Goal: Task Accomplishment & Management: Complete application form

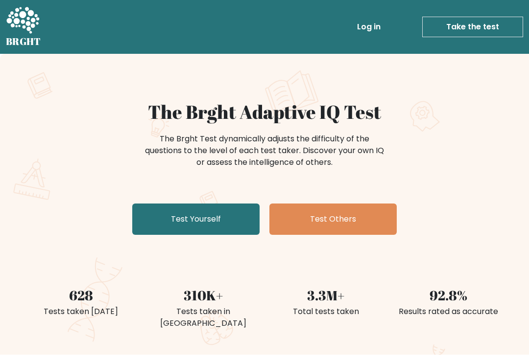
click at [171, 217] on link "Test Yourself" at bounding box center [195, 219] width 127 height 31
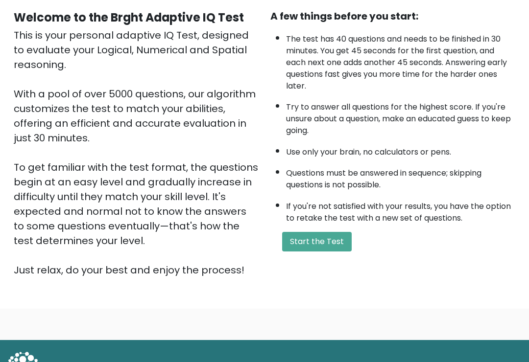
scroll to position [93, 0]
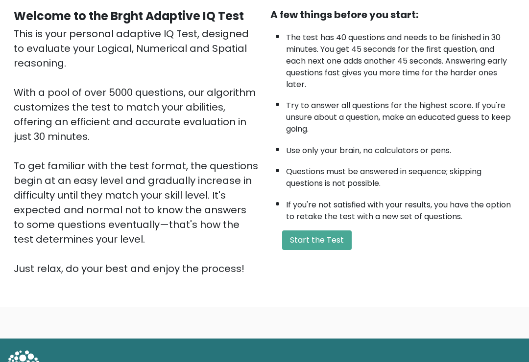
click at [319, 246] on button "Start the Test" at bounding box center [316, 241] width 69 height 20
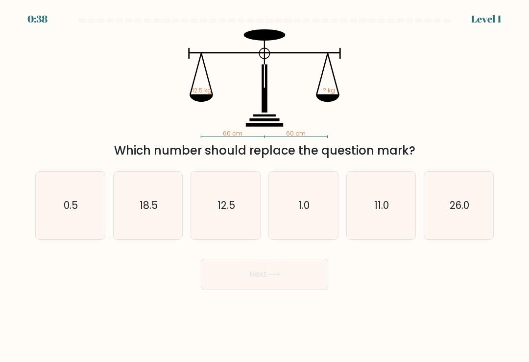
click at [216, 211] on icon "12.5" at bounding box center [226, 206] width 68 height 68
click at [264, 186] on input "c. 12.5" at bounding box center [264, 183] width 0 height 5
radio input "true"
click at [236, 269] on button "Next" at bounding box center [264, 274] width 127 height 31
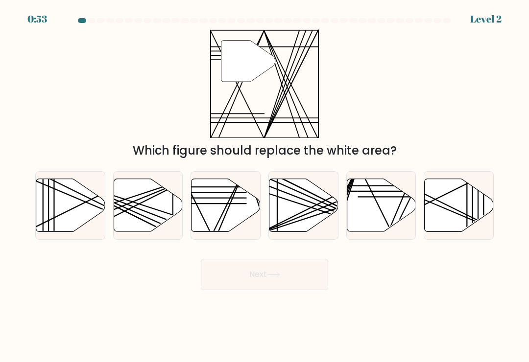
click at [208, 217] on icon at bounding box center [225, 205] width 69 height 53
click at [264, 186] on input "c." at bounding box center [264, 183] width 0 height 5
radio input "true"
click at [213, 279] on button "Next" at bounding box center [264, 274] width 127 height 31
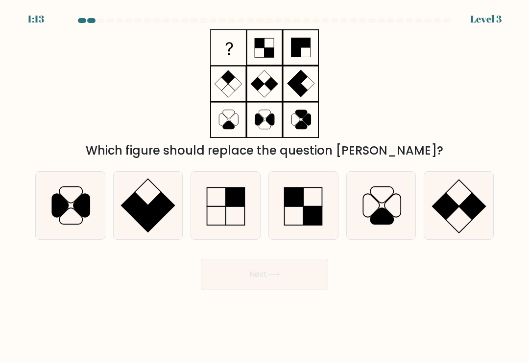
click at [236, 216] on icon at bounding box center [226, 206] width 68 height 68
click at [264, 186] on input "c." at bounding box center [264, 183] width 0 height 5
radio input "true"
click at [266, 285] on button "Next" at bounding box center [264, 274] width 127 height 31
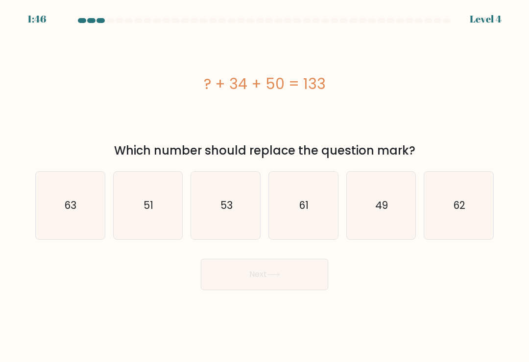
click at [393, 206] on icon "49" at bounding box center [381, 206] width 68 height 68
click at [265, 186] on input "e. 49" at bounding box center [264, 183] width 0 height 5
radio input "true"
click at [289, 275] on button "Next" at bounding box center [264, 274] width 127 height 31
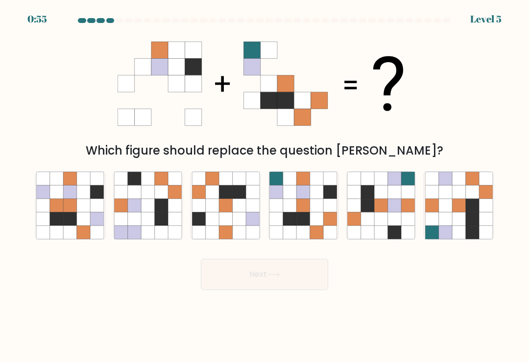
click at [306, 211] on icon at bounding box center [303, 205] width 13 height 13
click at [265, 186] on input "d." at bounding box center [264, 183] width 0 height 5
radio input "true"
click at [298, 285] on button "Next" at bounding box center [264, 274] width 127 height 31
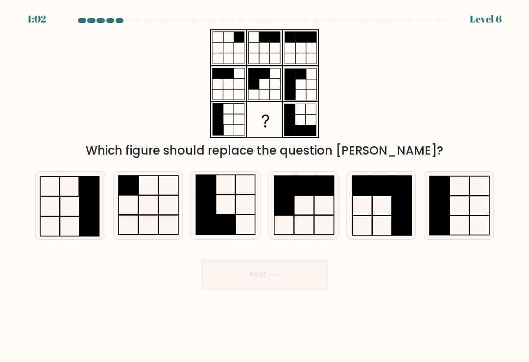
click at [220, 225] on rect at bounding box center [225, 225] width 20 height 20
click at [264, 186] on input "c." at bounding box center [264, 183] width 0 height 5
radio input "true"
click at [277, 290] on button "Next" at bounding box center [264, 274] width 127 height 31
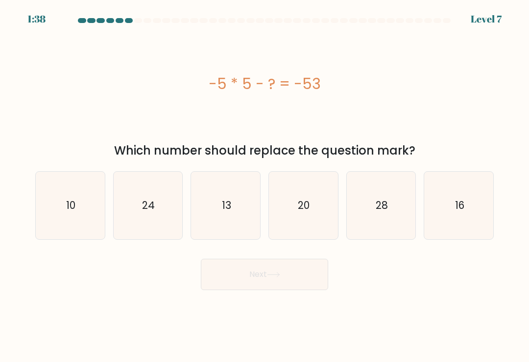
click at [399, 235] on icon "28" at bounding box center [381, 206] width 68 height 68
click at [265, 186] on input "e. 28" at bounding box center [264, 183] width 0 height 5
radio input "true"
click at [306, 276] on button "Next" at bounding box center [264, 274] width 127 height 31
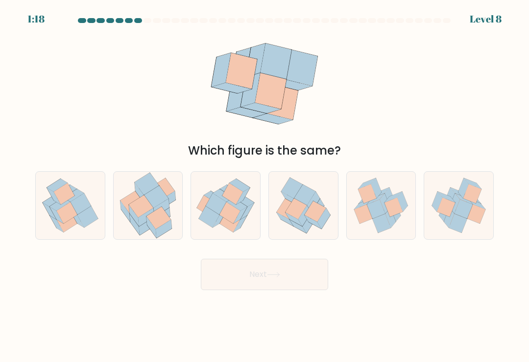
click at [303, 212] on icon at bounding box center [296, 209] width 22 height 21
click at [265, 186] on input "d." at bounding box center [264, 183] width 0 height 5
radio input "true"
click at [290, 290] on button "Next" at bounding box center [264, 274] width 127 height 31
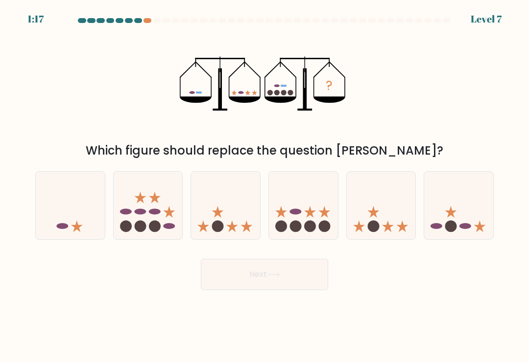
click at [276, 227] on icon at bounding box center [303, 205] width 69 height 57
click at [265, 186] on input "d." at bounding box center [264, 183] width 0 height 5
radio input "true"
click at [292, 281] on button "Next" at bounding box center [264, 274] width 127 height 31
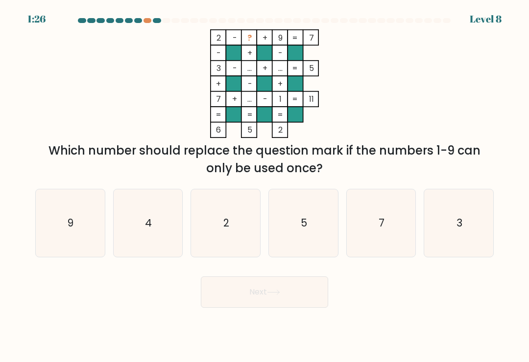
click at [237, 237] on icon "2" at bounding box center [226, 223] width 68 height 68
click at [264, 186] on input "c. 2" at bounding box center [264, 183] width 0 height 5
radio input "true"
click at [170, 230] on icon "4" at bounding box center [148, 223] width 68 height 68
click at [264, 186] on input "b. 4" at bounding box center [264, 183] width 0 height 5
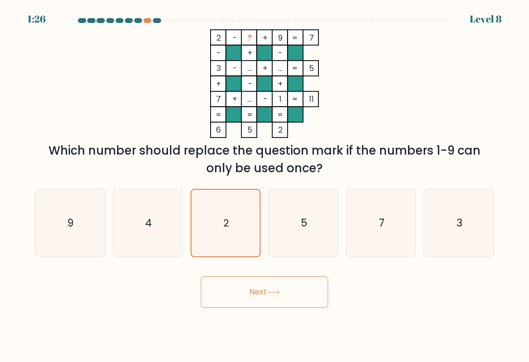
radio input "true"
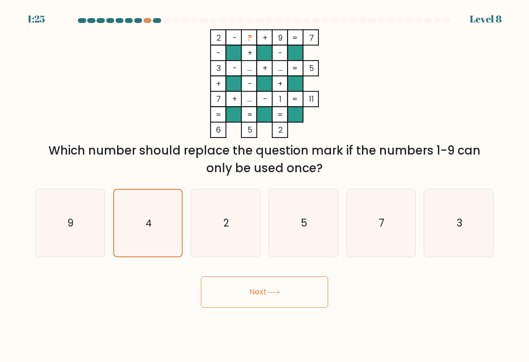
click at [255, 302] on button "Next" at bounding box center [264, 292] width 127 height 31
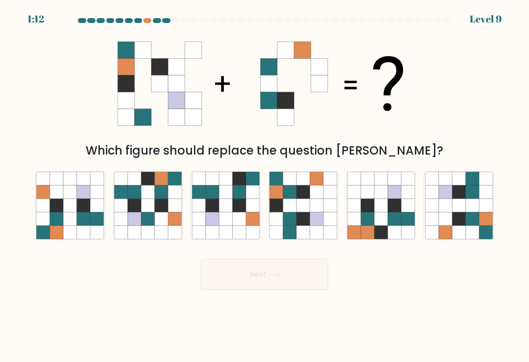
click at [269, 288] on button "Next" at bounding box center [264, 274] width 127 height 31
click at [319, 199] on icon at bounding box center [316, 191] width 13 height 13
click at [265, 186] on input "d." at bounding box center [264, 183] width 0 height 5
radio input "true"
click at [304, 212] on icon at bounding box center [303, 205] width 13 height 13
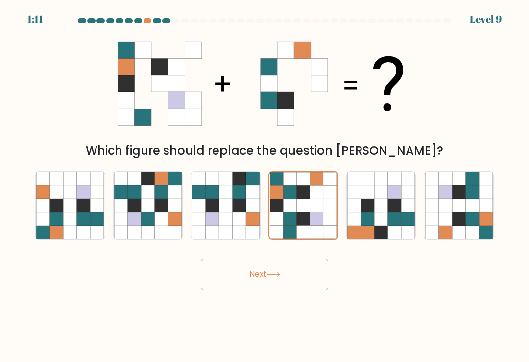
click at [265, 186] on input "d." at bounding box center [264, 183] width 0 height 5
click at [276, 278] on icon at bounding box center [273, 274] width 13 height 5
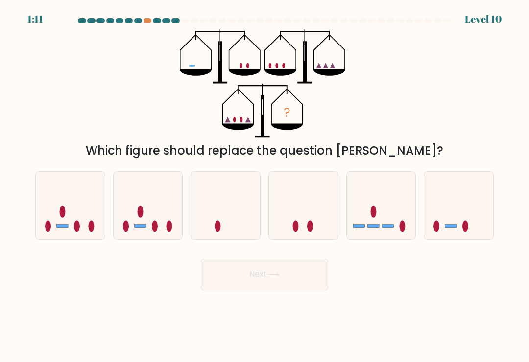
click at [442, 197] on icon at bounding box center [458, 205] width 69 height 57
click at [265, 186] on input "f." at bounding box center [264, 183] width 0 height 5
radio input "true"
click at [307, 287] on button "Next" at bounding box center [264, 274] width 127 height 31
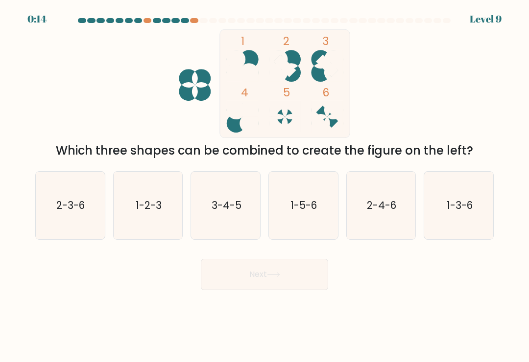
click at [453, 225] on icon "1-3-6" at bounding box center [459, 206] width 68 height 68
click at [265, 186] on input "f. 1-3-6" at bounding box center [264, 183] width 0 height 5
radio input "true"
click at [299, 279] on button "Next" at bounding box center [264, 274] width 127 height 31
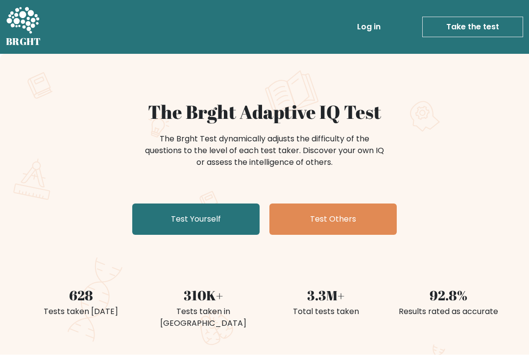
click at [166, 217] on link "Test Yourself" at bounding box center [195, 219] width 127 height 31
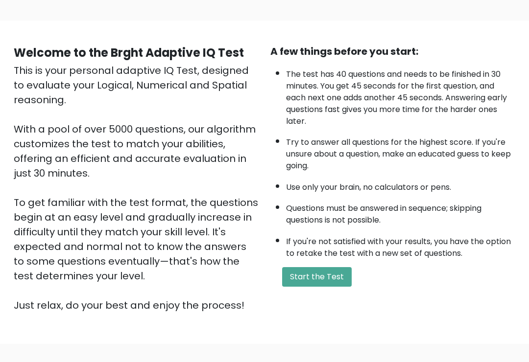
scroll to position [62, 0]
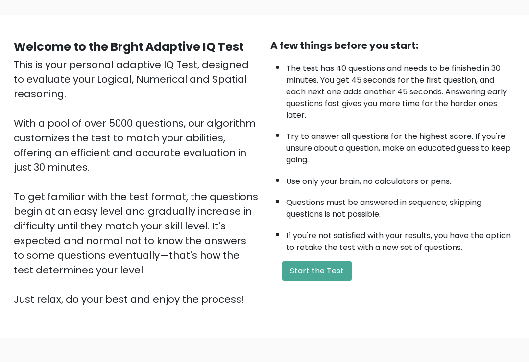
click at [330, 279] on button "Start the Test" at bounding box center [316, 272] width 69 height 20
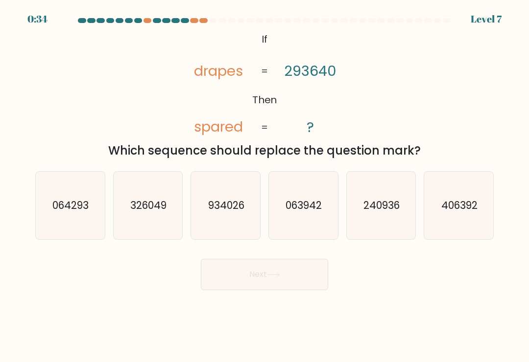
click at [398, 212] on text "240936" at bounding box center [381, 205] width 36 height 14
click at [265, 186] on input "e. 240936" at bounding box center [264, 183] width 0 height 5
radio input "true"
click at [312, 276] on button "Next" at bounding box center [264, 274] width 127 height 31
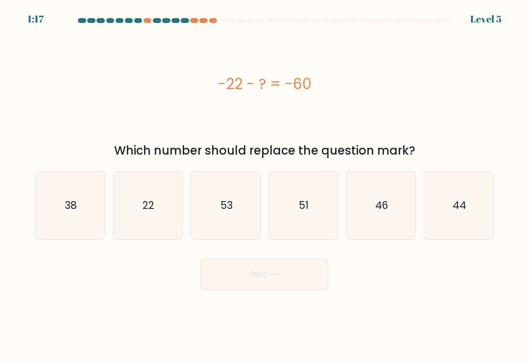
click at [309, 278] on button "Next" at bounding box center [264, 274] width 127 height 31
click at [383, 223] on icon "46" at bounding box center [381, 206] width 68 height 68
click at [265, 186] on input "e. 46" at bounding box center [264, 183] width 0 height 5
radio input "true"
click at [304, 283] on button "Next" at bounding box center [264, 274] width 127 height 31
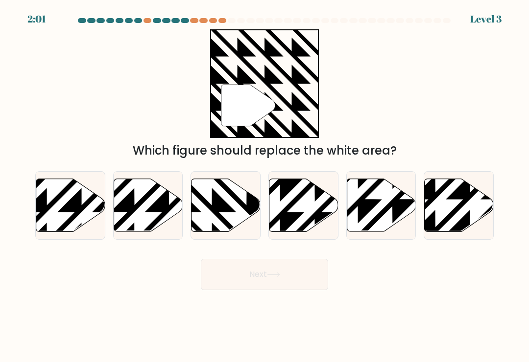
click at [300, 279] on button "Next" at bounding box center [264, 274] width 127 height 31
click at [306, 275] on button "Next" at bounding box center [264, 274] width 127 height 31
click at [309, 270] on button "Next" at bounding box center [264, 274] width 127 height 31
click at [386, 212] on icon at bounding box center [357, 234] width 139 height 139
click at [265, 186] on input "e." at bounding box center [264, 183] width 0 height 5
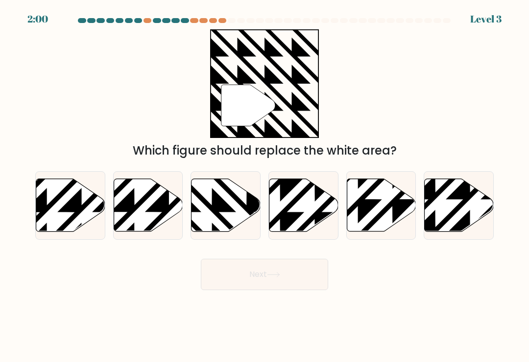
radio input "true"
click at [303, 280] on button "Next" at bounding box center [264, 274] width 127 height 31
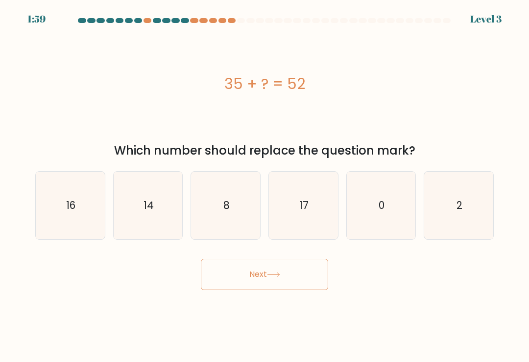
click at [389, 219] on icon "0" at bounding box center [381, 206] width 68 height 68
click at [265, 186] on input "e. 0" at bounding box center [264, 183] width 0 height 5
radio input "true"
click at [313, 268] on button "Next" at bounding box center [264, 274] width 127 height 31
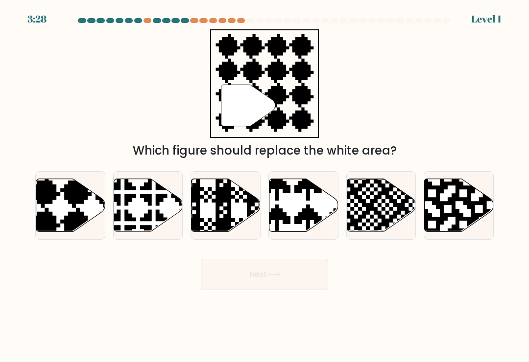
click at [394, 212] on icon at bounding box center [381, 205] width 69 height 53
click at [265, 186] on input "e." at bounding box center [264, 183] width 0 height 5
radio input "true"
click at [312, 272] on button "Next" at bounding box center [264, 274] width 127 height 31
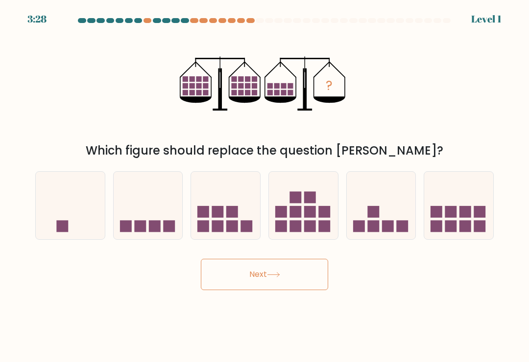
click at [376, 218] on rect at bounding box center [373, 212] width 12 height 12
click at [265, 186] on input "e." at bounding box center [264, 183] width 0 height 5
radio input "true"
click at [303, 279] on button "Next" at bounding box center [264, 274] width 127 height 31
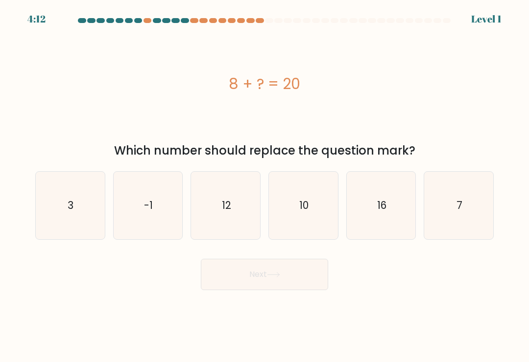
click at [301, 284] on button "Next" at bounding box center [264, 274] width 127 height 31
click at [301, 278] on button "Next" at bounding box center [264, 274] width 127 height 31
click at [301, 281] on button "Next" at bounding box center [264, 274] width 127 height 31
click at [368, 221] on icon "16" at bounding box center [381, 206] width 68 height 68
click at [265, 186] on input "e. 16" at bounding box center [264, 183] width 0 height 5
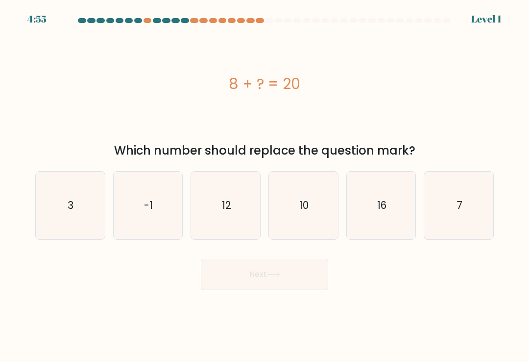
radio input "true"
click at [297, 284] on button "Next" at bounding box center [264, 274] width 127 height 31
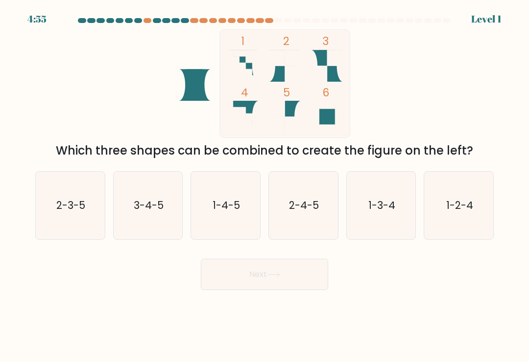
click at [298, 286] on button "Next" at bounding box center [264, 274] width 127 height 31
click at [306, 274] on button "Next" at bounding box center [264, 274] width 127 height 31
click at [304, 275] on button "Next" at bounding box center [264, 274] width 127 height 31
click at [386, 221] on icon "1-3-4" at bounding box center [381, 206] width 68 height 68
click at [265, 186] on input "e. 1-3-4" at bounding box center [264, 183] width 0 height 5
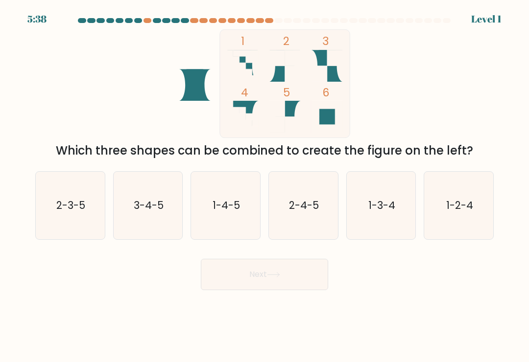
radio input "true"
click at [306, 275] on button "Next" at bounding box center [264, 274] width 127 height 31
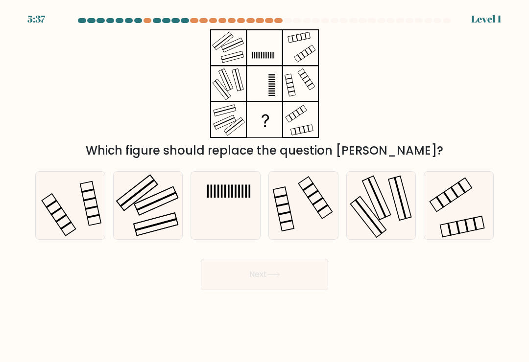
click at [369, 226] on icon at bounding box center [381, 206] width 68 height 68
click at [265, 186] on input "e." at bounding box center [264, 183] width 0 height 5
radio input "true"
click at [304, 276] on button "Next" at bounding box center [264, 274] width 127 height 31
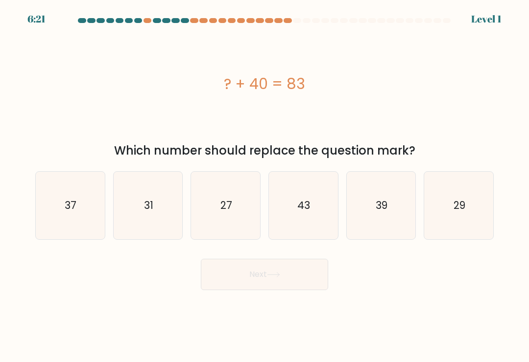
click at [361, 235] on icon "39" at bounding box center [381, 206] width 68 height 68
click at [265, 186] on input "e. 39" at bounding box center [264, 183] width 0 height 5
radio input "true"
click at [299, 290] on button "Next" at bounding box center [264, 274] width 127 height 31
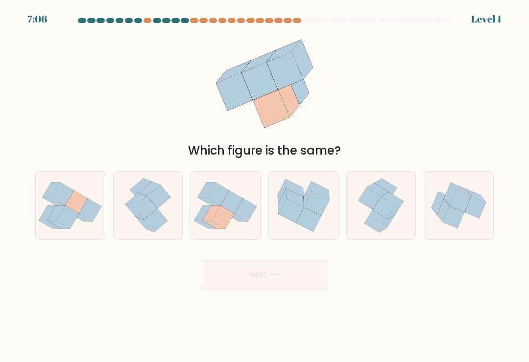
click at [302, 283] on button "Next" at bounding box center [264, 274] width 127 height 31
click at [372, 225] on icon at bounding box center [376, 221] width 23 height 22
click at [265, 186] on input "e." at bounding box center [264, 183] width 0 height 5
radio input "true"
click at [304, 281] on button "Next" at bounding box center [264, 274] width 127 height 31
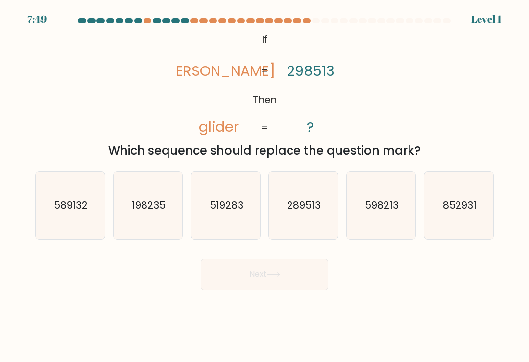
click at [390, 220] on icon "598213" at bounding box center [381, 206] width 68 height 68
click at [265, 186] on input "e. 598213" at bounding box center [264, 183] width 0 height 5
radio input "true"
click at [303, 285] on button "Next" at bounding box center [264, 274] width 127 height 31
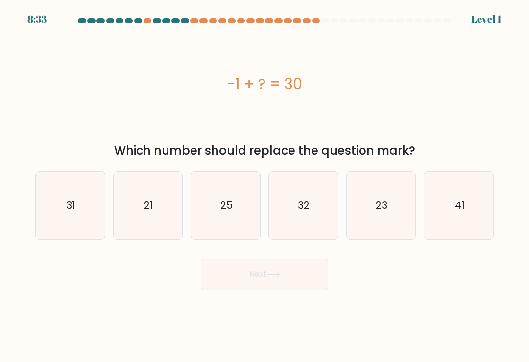
click at [386, 220] on icon "23" at bounding box center [381, 206] width 68 height 68
click at [265, 186] on input "e. 23" at bounding box center [264, 183] width 0 height 5
radio input "true"
click at [304, 280] on button "Next" at bounding box center [264, 274] width 127 height 31
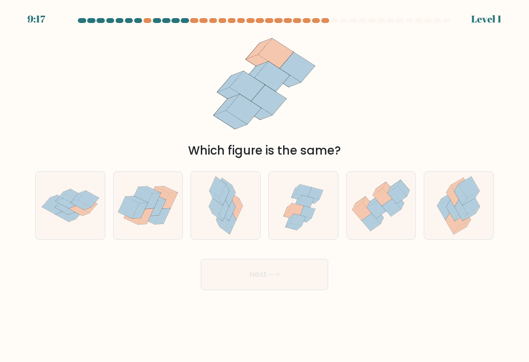
click at [381, 221] on icon at bounding box center [377, 216] width 12 height 17
click at [265, 186] on input "e." at bounding box center [264, 183] width 0 height 5
radio input "true"
click at [299, 290] on button "Next" at bounding box center [264, 274] width 127 height 31
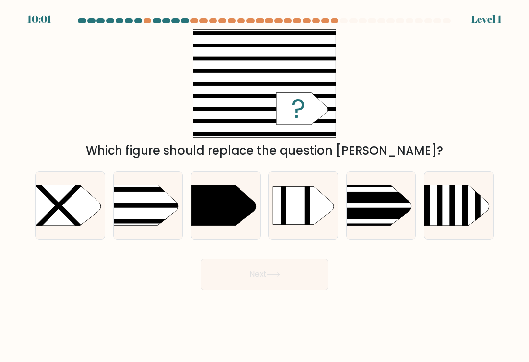
click at [372, 224] on rect at bounding box center [332, 221] width 180 height 4
click at [265, 186] on input "e." at bounding box center [264, 183] width 0 height 5
radio input "true"
click at [304, 286] on button "Next" at bounding box center [264, 274] width 127 height 31
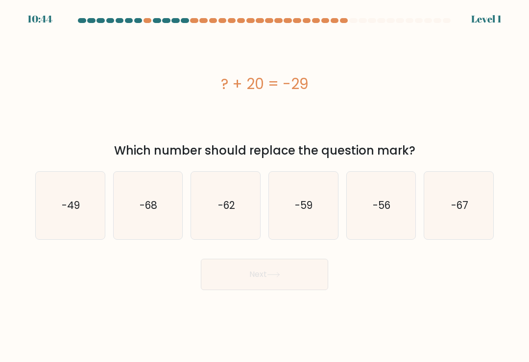
click at [377, 224] on icon "-56" at bounding box center [381, 206] width 68 height 68
click at [265, 186] on input "e. -56" at bounding box center [264, 183] width 0 height 5
radio input "true"
click at [301, 281] on button "Next" at bounding box center [264, 274] width 127 height 31
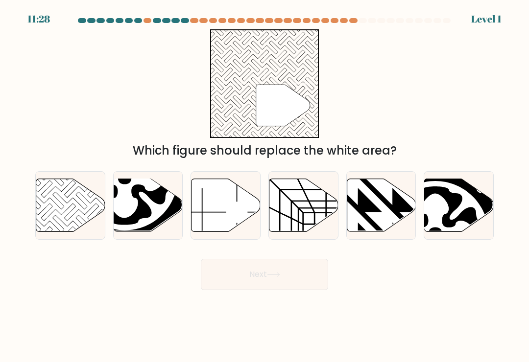
click at [382, 230] on icon at bounding box center [381, 205] width 69 height 53
click at [265, 186] on input "e." at bounding box center [264, 183] width 0 height 5
radio input "true"
click at [304, 288] on button "Next" at bounding box center [264, 274] width 127 height 31
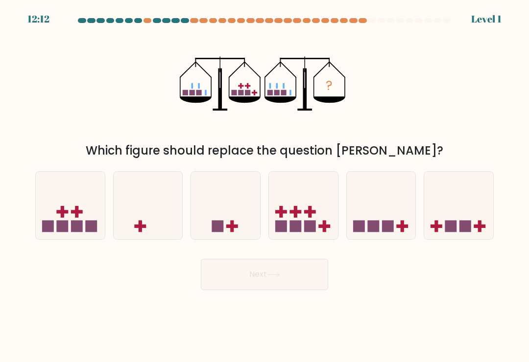
click at [382, 223] on icon at bounding box center [381, 205] width 69 height 57
click at [265, 186] on input "e." at bounding box center [264, 183] width 0 height 5
radio input "true"
click at [306, 283] on button "Next" at bounding box center [264, 274] width 127 height 31
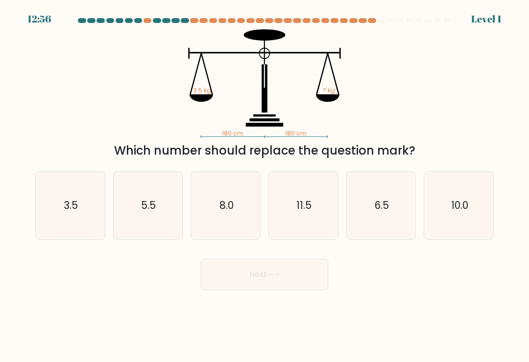
click at [379, 228] on icon "6.5" at bounding box center [381, 206] width 68 height 68
click at [265, 186] on input "e. 6.5" at bounding box center [264, 183] width 0 height 5
radio input "true"
click at [310, 284] on button "Next" at bounding box center [264, 274] width 127 height 31
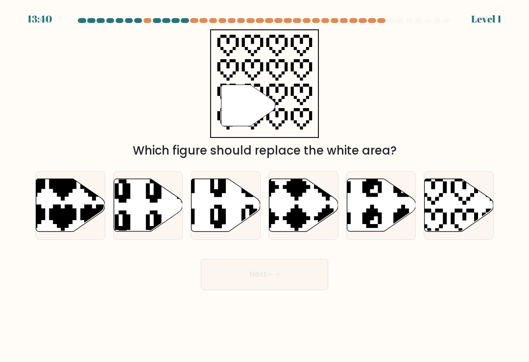
click at [380, 228] on icon at bounding box center [356, 232] width 113 height 117
click at [265, 186] on input "e." at bounding box center [264, 183] width 0 height 5
radio input "true"
click at [313, 281] on button "Next" at bounding box center [264, 274] width 127 height 31
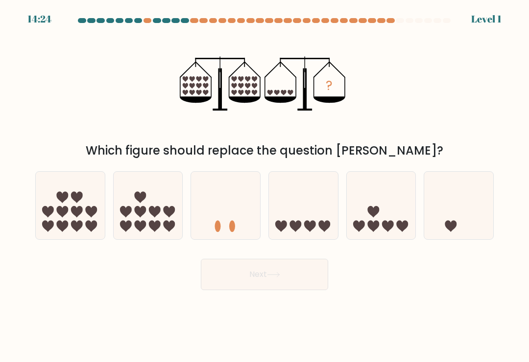
click at [308, 285] on button "Next" at bounding box center [264, 274] width 127 height 31
click at [381, 225] on icon at bounding box center [381, 205] width 69 height 57
click at [265, 186] on input "e." at bounding box center [264, 183] width 0 height 5
radio input "true"
click at [312, 279] on button "Next" at bounding box center [264, 274] width 127 height 31
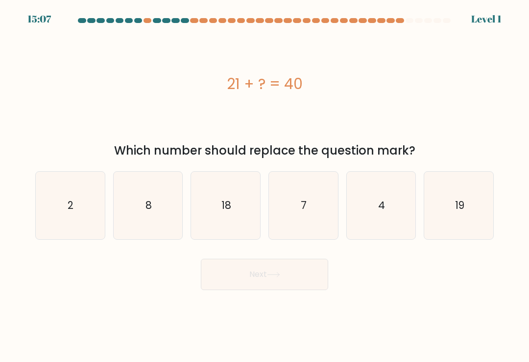
click at [382, 226] on icon "4" at bounding box center [381, 206] width 68 height 68
click at [265, 186] on input "e. 4" at bounding box center [264, 183] width 0 height 5
radio input "true"
click at [315, 281] on button "Next" at bounding box center [264, 274] width 127 height 31
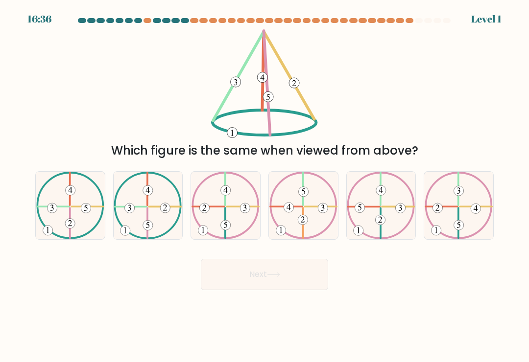
click at [386, 222] on icon at bounding box center [381, 206] width 68 height 68
click at [265, 186] on input "e." at bounding box center [264, 183] width 0 height 5
radio input "true"
click at [307, 283] on button "Next" at bounding box center [264, 274] width 127 height 31
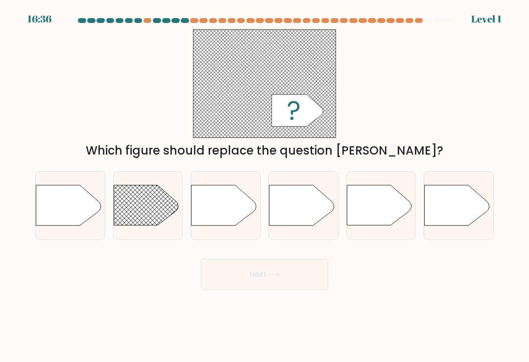
click at [389, 226] on icon at bounding box center [379, 205] width 65 height 40
click at [265, 186] on input "e." at bounding box center [264, 183] width 0 height 5
radio input "true"
click at [312, 278] on button "Next" at bounding box center [264, 274] width 127 height 31
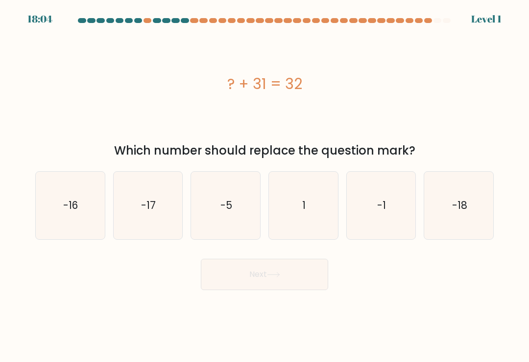
click at [314, 277] on button "Next" at bounding box center [264, 274] width 127 height 31
click at [375, 227] on icon "-1" at bounding box center [381, 206] width 68 height 68
click at [265, 186] on input "e. -1" at bounding box center [264, 183] width 0 height 5
radio input "true"
click at [301, 287] on button "Next" at bounding box center [264, 274] width 127 height 31
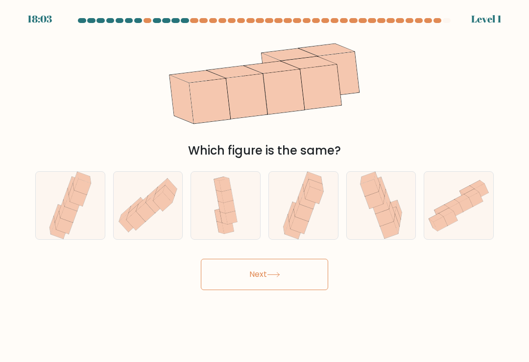
click at [301, 287] on button "Next" at bounding box center [264, 274] width 127 height 31
click at [371, 230] on icon at bounding box center [381, 206] width 46 height 68
click at [265, 186] on input "e." at bounding box center [264, 183] width 0 height 5
radio input "true"
click at [303, 285] on button "Next" at bounding box center [264, 274] width 127 height 31
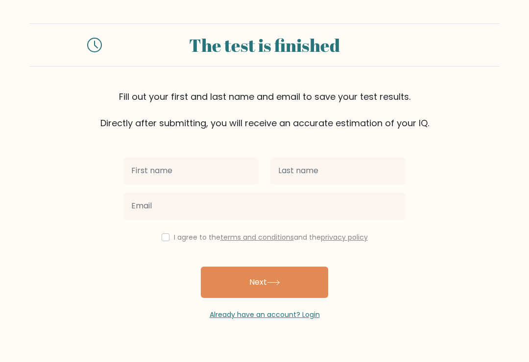
scroll to position [90, 0]
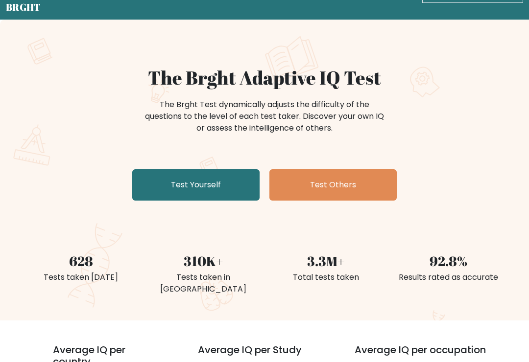
scroll to position [34, 0]
click at [239, 179] on link "Test Yourself" at bounding box center [195, 184] width 127 height 31
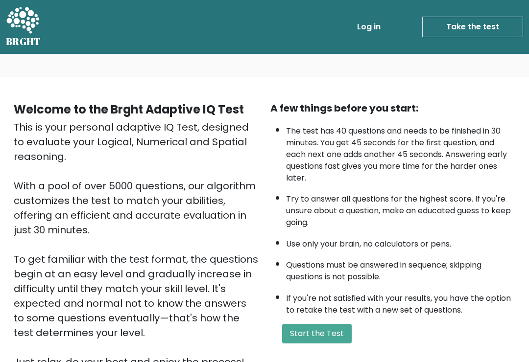
click at [325, 344] on button "Start the Test" at bounding box center [316, 334] width 69 height 20
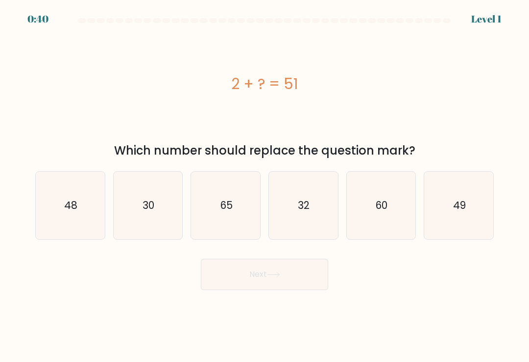
click at [463, 212] on text "49" at bounding box center [459, 205] width 13 height 14
click at [265, 186] on input "f. 49" at bounding box center [264, 183] width 0 height 5
radio input "true"
click at [319, 271] on button "Next" at bounding box center [264, 274] width 127 height 31
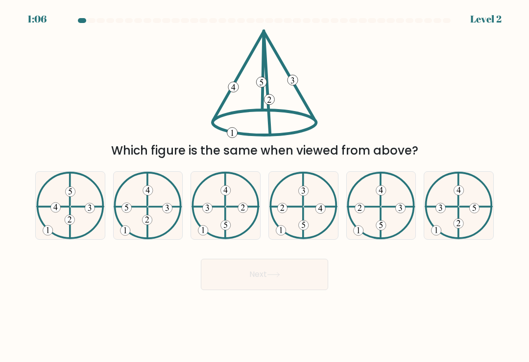
click at [71, 197] on 732 at bounding box center [70, 192] width 10 height 10
click at [264, 186] on input "a." at bounding box center [264, 183] width 0 height 5
radio input "true"
click at [306, 282] on button "Next" at bounding box center [264, 274] width 127 height 31
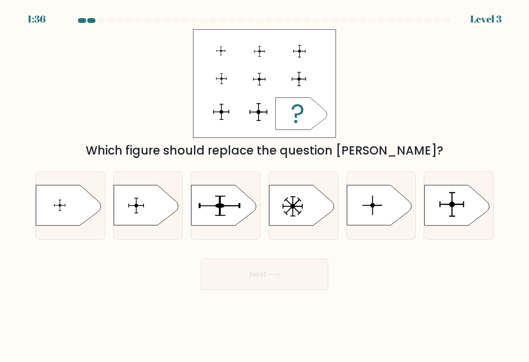
click at [472, 204] on icon at bounding box center [456, 205] width 65 height 40
click at [265, 186] on input "f." at bounding box center [264, 183] width 0 height 5
radio input "true"
click at [312, 281] on button "Next" at bounding box center [264, 274] width 127 height 31
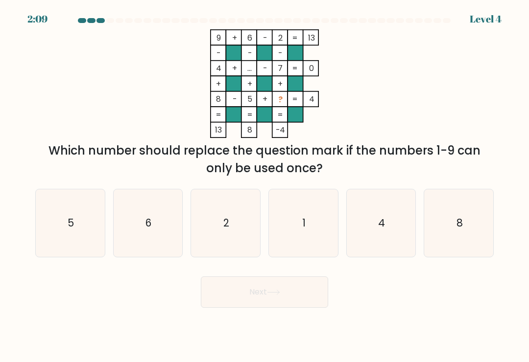
click at [297, 238] on icon "1" at bounding box center [303, 223] width 68 height 68
click at [265, 186] on input "d. 1" at bounding box center [264, 183] width 0 height 5
radio input "true"
click at [291, 299] on button "Next" at bounding box center [264, 292] width 127 height 31
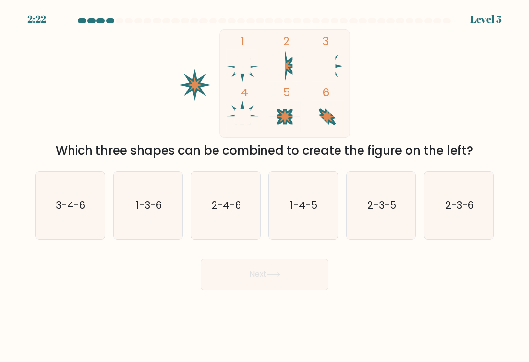
click at [164, 199] on icon "1-3-6" at bounding box center [148, 206] width 68 height 68
click at [264, 186] on input "b. 1-3-6" at bounding box center [264, 183] width 0 height 5
radio input "true"
click at [253, 275] on button "Next" at bounding box center [264, 274] width 127 height 31
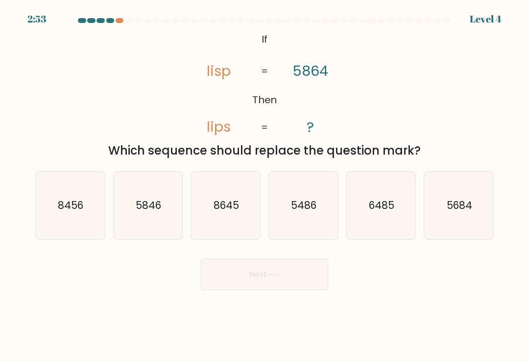
scroll to position [15, 0]
click at [178, 224] on icon "5846" at bounding box center [148, 206] width 68 height 68
click at [264, 186] on input "b. 5846" at bounding box center [264, 183] width 0 height 5
radio input "true"
click at [246, 269] on button "Next" at bounding box center [264, 274] width 127 height 31
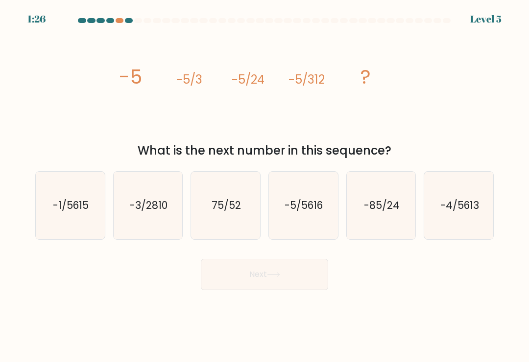
click at [313, 176] on icon "-5/5616" at bounding box center [303, 206] width 68 height 68
click at [265, 181] on input "d. -5/5616" at bounding box center [264, 183] width 0 height 5
radio input "true"
click at [301, 261] on button "Next" at bounding box center [264, 274] width 127 height 31
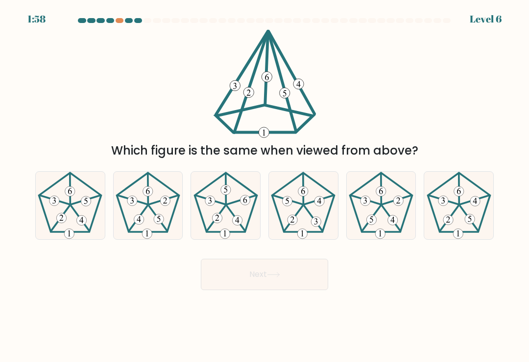
click at [470, 216] on icon at bounding box center [468, 219] width 3 height 6
click at [265, 186] on input "f." at bounding box center [264, 183] width 0 height 5
radio input "true"
click at [311, 261] on button "Next" at bounding box center [264, 274] width 127 height 31
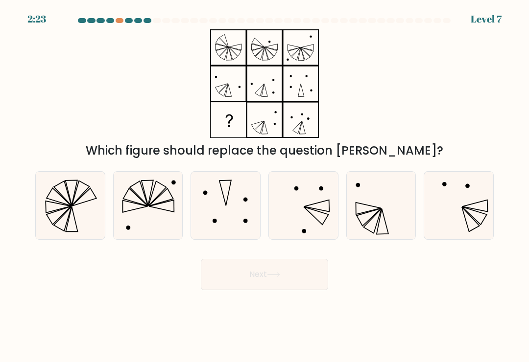
click at [364, 193] on icon at bounding box center [381, 206] width 68 height 68
click at [265, 186] on input "e." at bounding box center [264, 183] width 0 height 5
radio input "true"
click at [289, 262] on button "Next" at bounding box center [264, 274] width 127 height 31
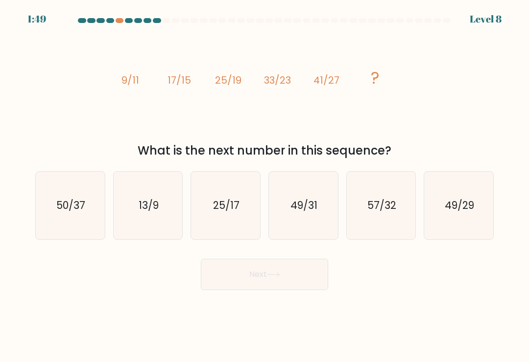
click at [322, 228] on icon "49/31" at bounding box center [303, 206] width 68 height 68
click at [265, 186] on input "d. 49/31" at bounding box center [264, 183] width 0 height 5
radio input "true"
click at [300, 288] on body "1:48 Level 8" at bounding box center [264, 181] width 529 height 362
click at [294, 261] on button "Next" at bounding box center [264, 274] width 127 height 31
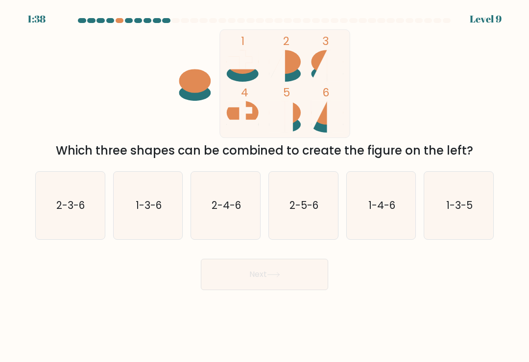
click at [289, 203] on icon "2-5-6" at bounding box center [303, 206] width 68 height 68
click at [265, 186] on input "d. 2-5-6" at bounding box center [264, 183] width 0 height 5
radio input "true"
click at [271, 268] on button "Next" at bounding box center [264, 274] width 127 height 31
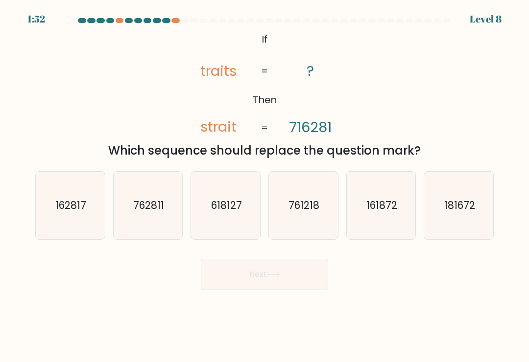
click at [50, 188] on icon "162817" at bounding box center [70, 206] width 68 height 68
click at [264, 186] on input "a. 162817" at bounding box center [264, 183] width 0 height 5
radio input "true"
click at [219, 269] on button "Next" at bounding box center [264, 274] width 127 height 31
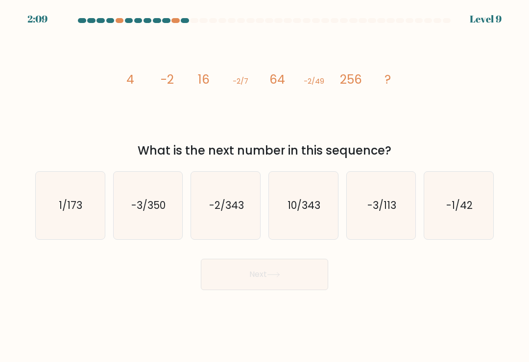
click at [220, 206] on icon "-2/343" at bounding box center [226, 206] width 68 height 68
click at [264, 186] on input "c. -2/343" at bounding box center [264, 183] width 0 height 5
radio input "true"
click at [284, 265] on button "Next" at bounding box center [264, 274] width 127 height 31
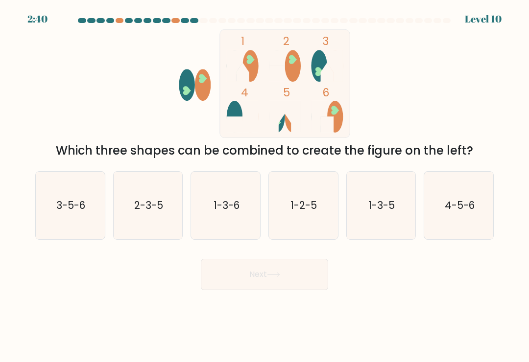
click at [400, 174] on icon "1-3-5" at bounding box center [381, 206] width 68 height 68
click at [265, 181] on input "e. 1-3-5" at bounding box center [264, 183] width 0 height 5
radio input "true"
click at [326, 261] on button "Next" at bounding box center [264, 274] width 127 height 31
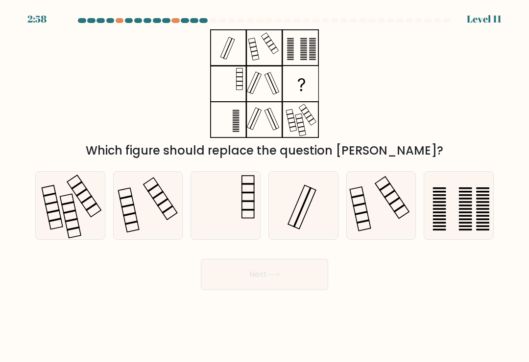
click at [468, 182] on icon at bounding box center [459, 206] width 68 height 68
click at [265, 182] on input "f." at bounding box center [264, 183] width 0 height 5
radio input "true"
click at [314, 259] on button "Next" at bounding box center [264, 274] width 127 height 31
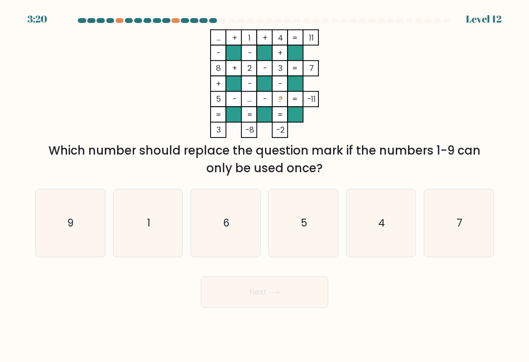
click at [67, 222] on icon "9" at bounding box center [70, 223] width 68 height 68
click at [264, 186] on input "a. 9" at bounding box center [264, 183] width 0 height 5
radio input "true"
click at [305, 277] on button "Next" at bounding box center [264, 292] width 127 height 31
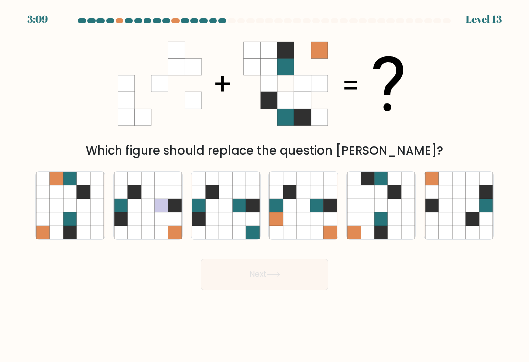
click at [376, 201] on icon at bounding box center [380, 205] width 13 height 13
click at [265, 186] on input "e." at bounding box center [264, 183] width 0 height 5
radio input "true"
click at [296, 273] on button "Next" at bounding box center [264, 274] width 127 height 31
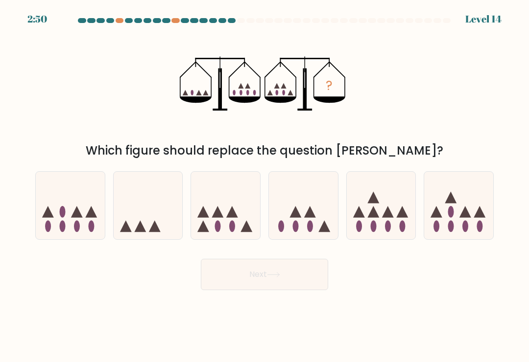
click at [90, 206] on icon at bounding box center [92, 212] width 12 height 12
click at [264, 186] on input "a." at bounding box center [264, 183] width 0 height 5
radio input "true"
click at [226, 259] on button "Next" at bounding box center [264, 274] width 127 height 31
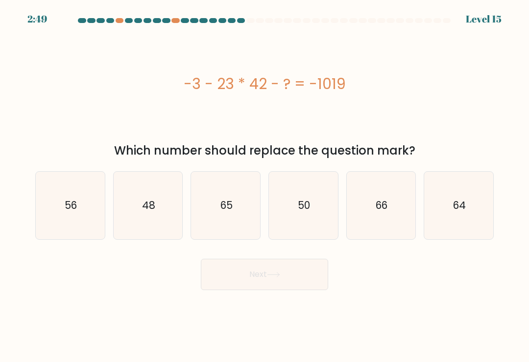
click at [462, 228] on icon "64" at bounding box center [459, 206] width 68 height 68
click at [265, 186] on input "f. 64" at bounding box center [264, 183] width 0 height 5
radio input "true"
click at [322, 197] on icon "50" at bounding box center [303, 206] width 68 height 68
click at [265, 186] on input "d. 50" at bounding box center [264, 183] width 0 height 5
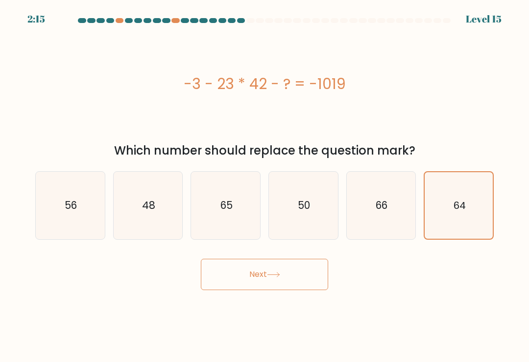
radio input "true"
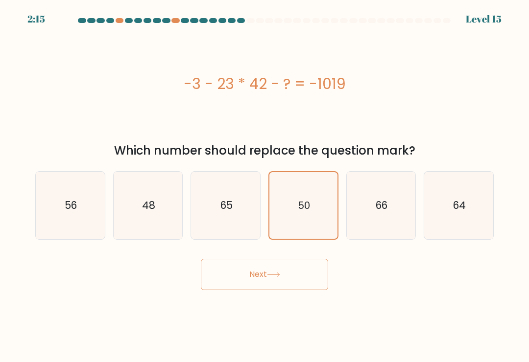
click at [304, 262] on button "Next" at bounding box center [264, 274] width 127 height 31
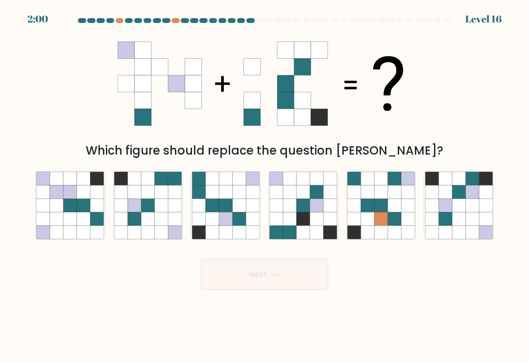
click at [228, 212] on icon at bounding box center [225, 218] width 13 height 13
click at [264, 186] on input "c." at bounding box center [264, 183] width 0 height 5
radio input "true"
click at [252, 267] on button "Next" at bounding box center [264, 274] width 127 height 31
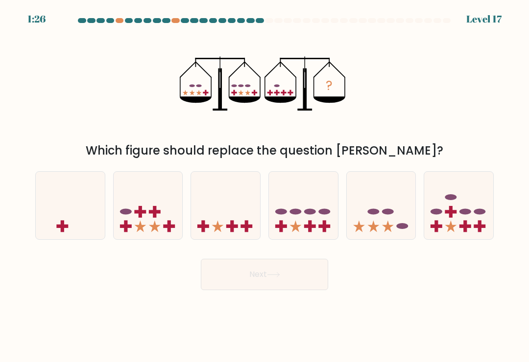
click at [234, 221] on rect at bounding box center [232, 227] width 3 height 12
click at [264, 186] on input "c." at bounding box center [264, 183] width 0 height 5
radio input "true"
click at [246, 264] on button "Next" at bounding box center [264, 274] width 127 height 31
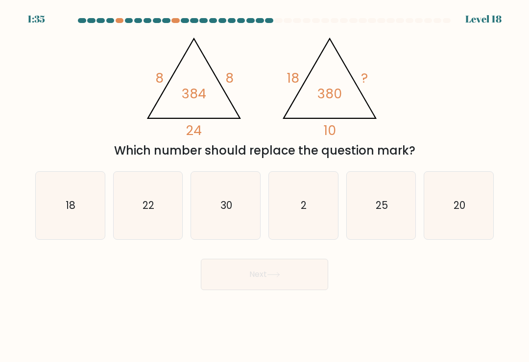
click at [485, 206] on icon "20" at bounding box center [459, 206] width 68 height 68
click at [265, 186] on input "f. 20" at bounding box center [264, 183] width 0 height 5
radio input "true"
click at [302, 274] on button "Next" at bounding box center [264, 274] width 127 height 31
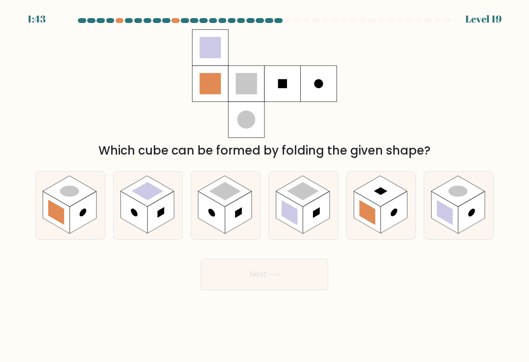
click at [247, 207] on rect at bounding box center [238, 212] width 27 height 42
click at [264, 186] on input "c." at bounding box center [264, 183] width 0 height 5
radio input "true"
click at [267, 259] on button "Next" at bounding box center [264, 274] width 127 height 31
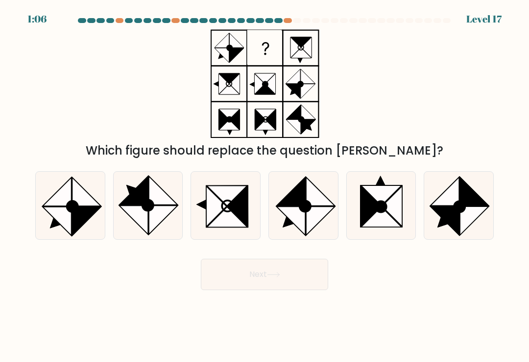
click at [311, 214] on icon at bounding box center [320, 221] width 28 height 28
click at [265, 186] on input "d." at bounding box center [264, 183] width 0 height 5
radio input "true"
click at [302, 269] on button "Next" at bounding box center [264, 274] width 127 height 31
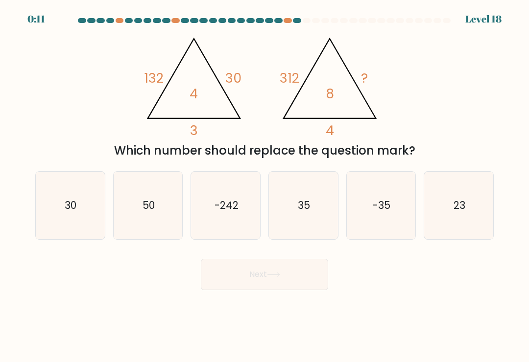
click at [376, 182] on icon "-35" at bounding box center [381, 206] width 68 height 68
click at [265, 182] on input "e. -35" at bounding box center [264, 183] width 0 height 5
radio input "true"
click at [284, 267] on button "Next" at bounding box center [264, 274] width 127 height 31
click at [292, 278] on button "Next" at bounding box center [264, 274] width 127 height 31
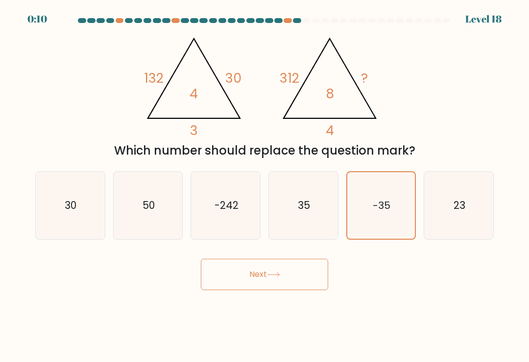
click at [295, 288] on body "0:10 Level 18" at bounding box center [264, 181] width 529 height 362
click at [297, 277] on button "Next" at bounding box center [264, 274] width 127 height 31
click at [305, 270] on button "Next" at bounding box center [264, 274] width 127 height 31
click at [304, 269] on button "Next" at bounding box center [264, 274] width 127 height 31
click at [310, 261] on button "Next" at bounding box center [264, 274] width 127 height 31
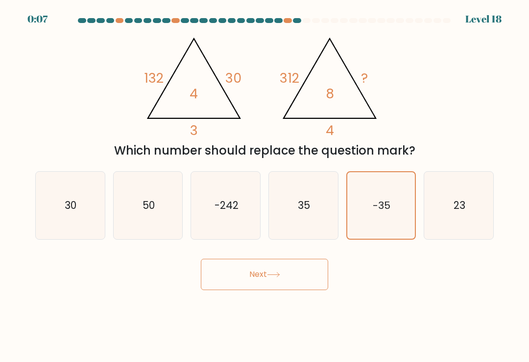
click at [252, 262] on button "Next" at bounding box center [264, 274] width 127 height 31
click at [179, 200] on icon "50" at bounding box center [148, 206] width 68 height 68
click at [264, 186] on input "b. 50" at bounding box center [264, 183] width 0 height 5
radio input "true"
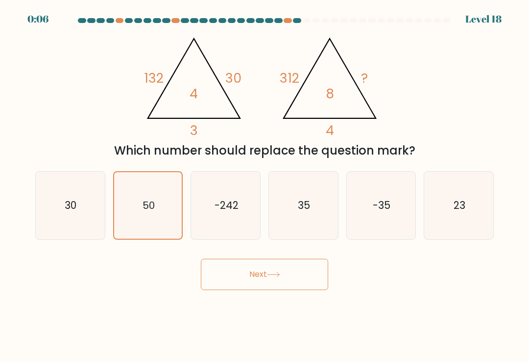
click at [233, 218] on icon "-242" at bounding box center [226, 206] width 68 height 68
click at [264, 186] on input "c. -242" at bounding box center [264, 183] width 0 height 5
radio input "true"
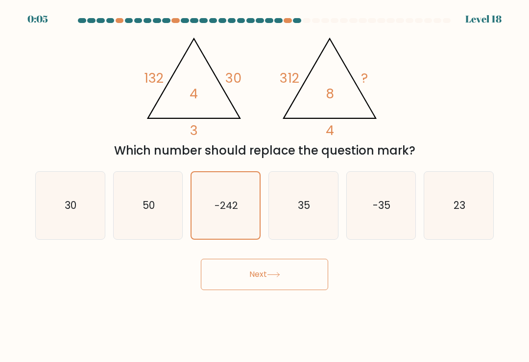
click at [389, 214] on icon "-35" at bounding box center [381, 206] width 68 height 68
click at [265, 186] on input "e. -35" at bounding box center [264, 183] width 0 height 5
radio input "true"
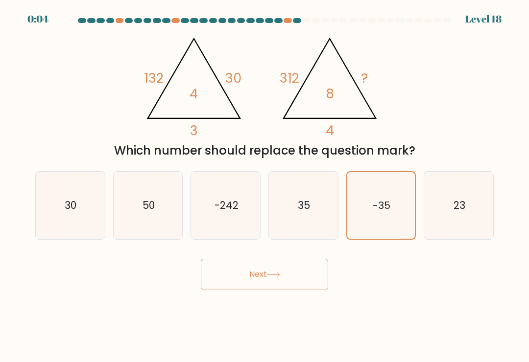
click at [232, 266] on button "Next" at bounding box center [264, 274] width 127 height 31
click at [228, 263] on button "Next" at bounding box center [264, 274] width 127 height 31
click at [227, 263] on button "Next" at bounding box center [264, 274] width 127 height 31
click at [295, 259] on button "Next" at bounding box center [264, 274] width 127 height 31
click at [294, 259] on button "Next" at bounding box center [264, 274] width 127 height 31
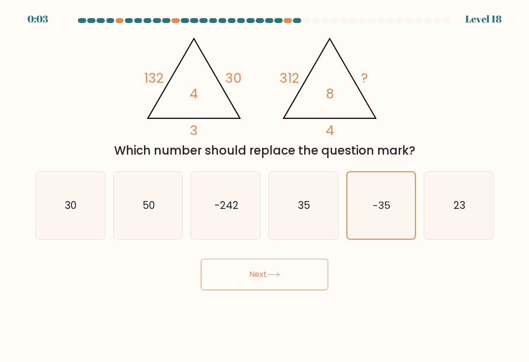
click at [301, 259] on button "Next" at bounding box center [264, 274] width 127 height 31
click at [116, 200] on icon "50" at bounding box center [148, 206] width 68 height 68
click at [264, 186] on input "b. 50" at bounding box center [264, 183] width 0 height 5
radio input "true"
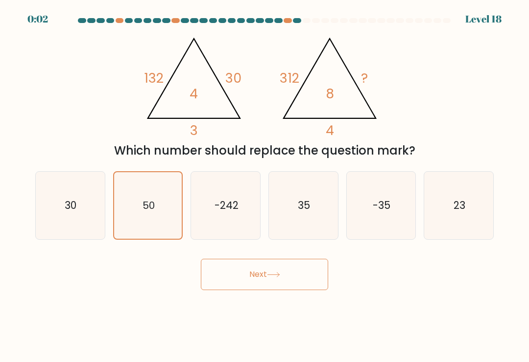
click at [308, 269] on button "Next" at bounding box center [264, 274] width 127 height 31
click at [316, 267] on button "Next" at bounding box center [264, 274] width 127 height 31
click at [63, 199] on icon "30" at bounding box center [70, 206] width 68 height 68
click at [264, 186] on input "a. 30" at bounding box center [264, 183] width 0 height 5
radio input "true"
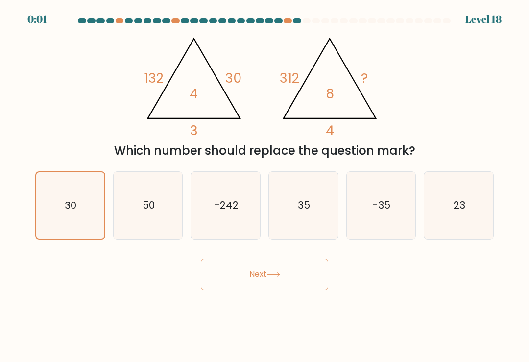
click at [303, 259] on button "Next" at bounding box center [264, 274] width 127 height 31
click at [299, 259] on button "Next" at bounding box center [264, 274] width 127 height 31
click at [298, 259] on button "Next" at bounding box center [264, 274] width 127 height 31
click at [364, 205] on icon "-35" at bounding box center [381, 206] width 68 height 68
click at [265, 186] on input "e. -35" at bounding box center [264, 183] width 0 height 5
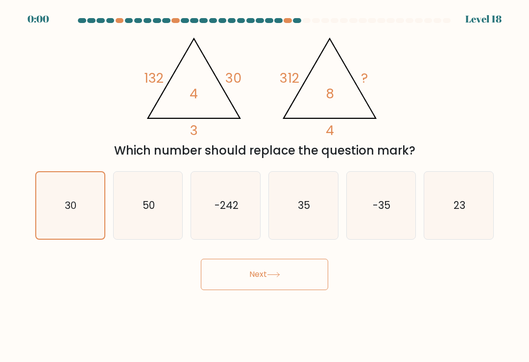
radio input "true"
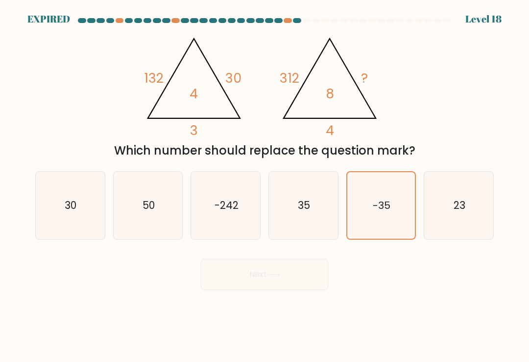
click at [289, 270] on div "Next" at bounding box center [264, 271] width 470 height 39
click at [370, 205] on icon "-35" at bounding box center [380, 205] width 67 height 67
click at [265, 186] on input "e. -35" at bounding box center [264, 183] width 0 height 5
click at [309, 274] on div "Next" at bounding box center [264, 271] width 470 height 39
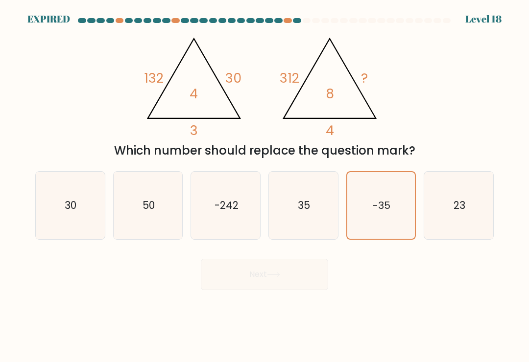
click at [441, 200] on icon "23" at bounding box center [459, 206] width 68 height 68
click at [265, 186] on input "f. 23" at bounding box center [264, 183] width 0 height 5
radio input "true"
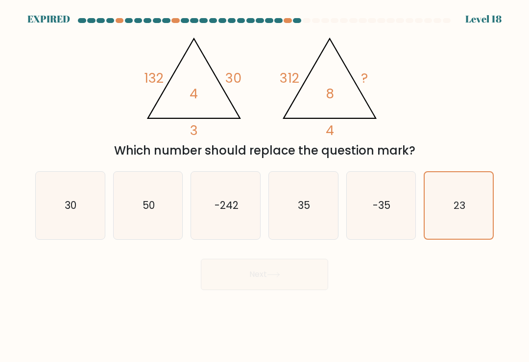
click at [374, 219] on icon "-35" at bounding box center [381, 206] width 68 height 68
click at [265, 186] on input "e. -35" at bounding box center [264, 183] width 0 height 5
radio input "true"
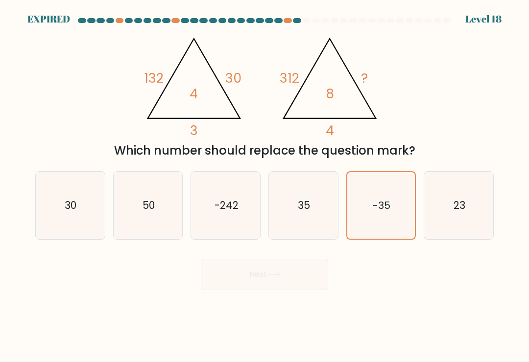
click at [297, 229] on icon "35" at bounding box center [303, 206] width 68 height 68
click at [265, 186] on input "d. 35" at bounding box center [264, 183] width 0 height 5
radio input "true"
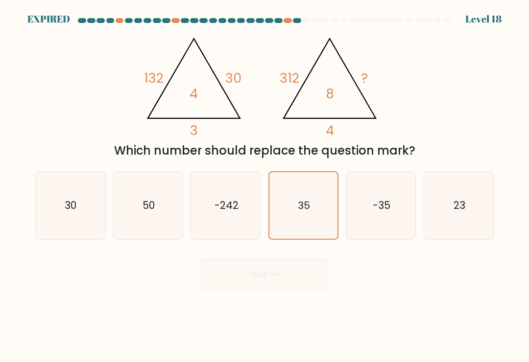
click at [304, 271] on div "Next" at bounding box center [264, 271] width 470 height 39
click at [367, 215] on icon "-35" at bounding box center [381, 206] width 68 height 68
click at [265, 186] on input "e. -35" at bounding box center [264, 183] width 0 height 5
radio input "true"
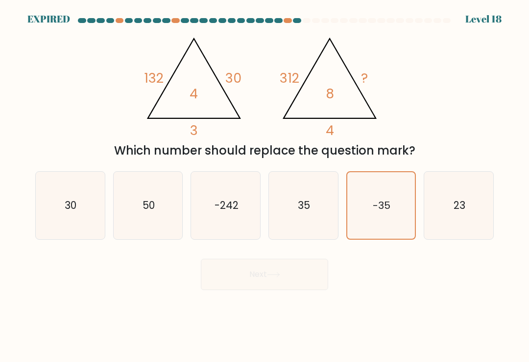
click at [326, 219] on icon "35" at bounding box center [303, 206] width 68 height 68
click at [265, 186] on input "d. 35" at bounding box center [264, 183] width 0 height 5
radio input "true"
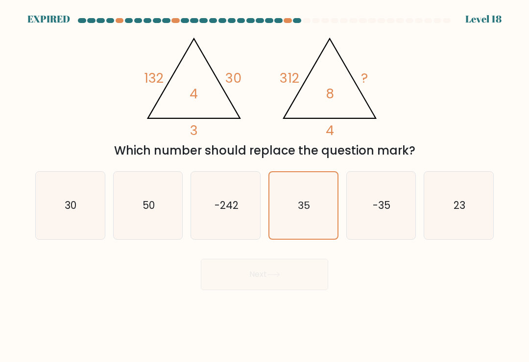
click at [275, 288] on div "Next" at bounding box center [264, 271] width 470 height 39
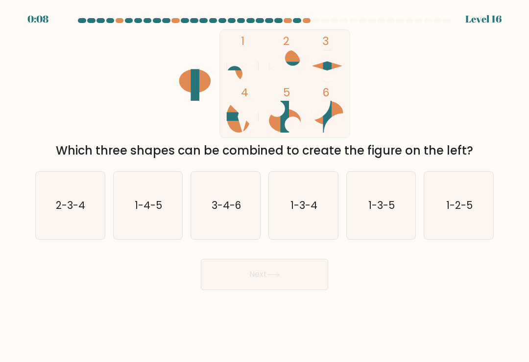
click at [393, 212] on text "1-3-5" at bounding box center [381, 205] width 26 height 14
click at [265, 186] on input "e. 1-3-5" at bounding box center [264, 183] width 0 height 5
radio input "true"
click at [313, 282] on button "Next" at bounding box center [264, 274] width 127 height 31
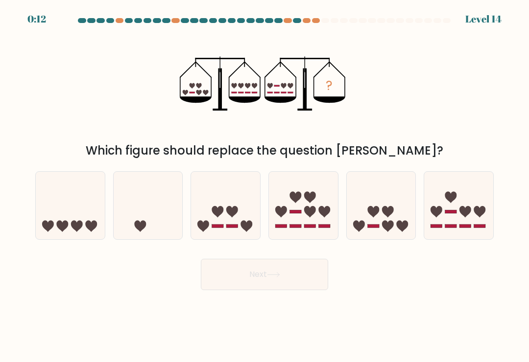
click at [218, 198] on icon at bounding box center [225, 205] width 69 height 57
click at [264, 186] on input "c." at bounding box center [264, 183] width 0 height 5
radio input "true"
click at [234, 290] on button "Next" at bounding box center [264, 274] width 127 height 31
